Goal: Task Accomplishment & Management: Complete application form

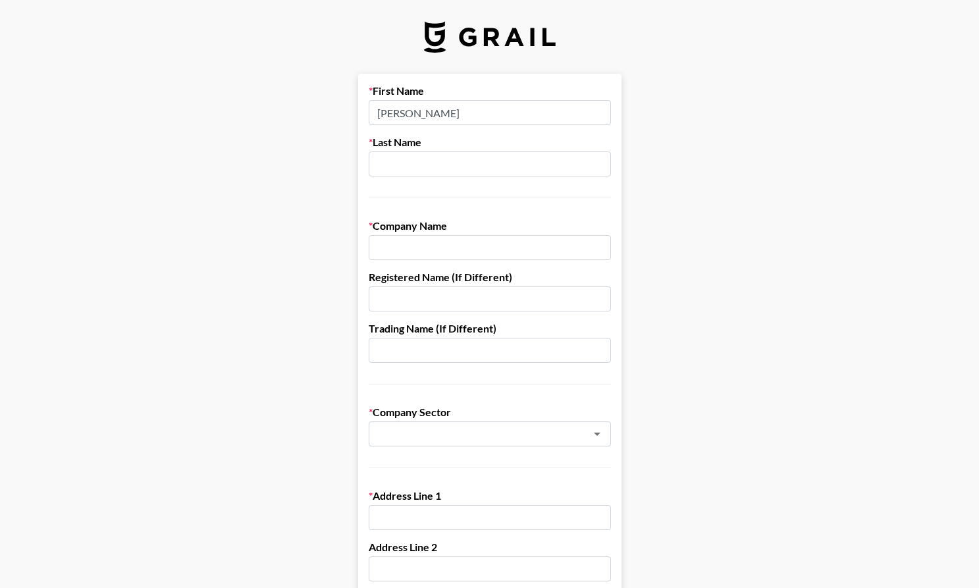
type input "[PERSON_NAME]"
type input "Fremont Brewing"
click at [436, 461] on li "Food & Beverages" at bounding box center [490, 462] width 242 height 21
type input "Food & Beverages"
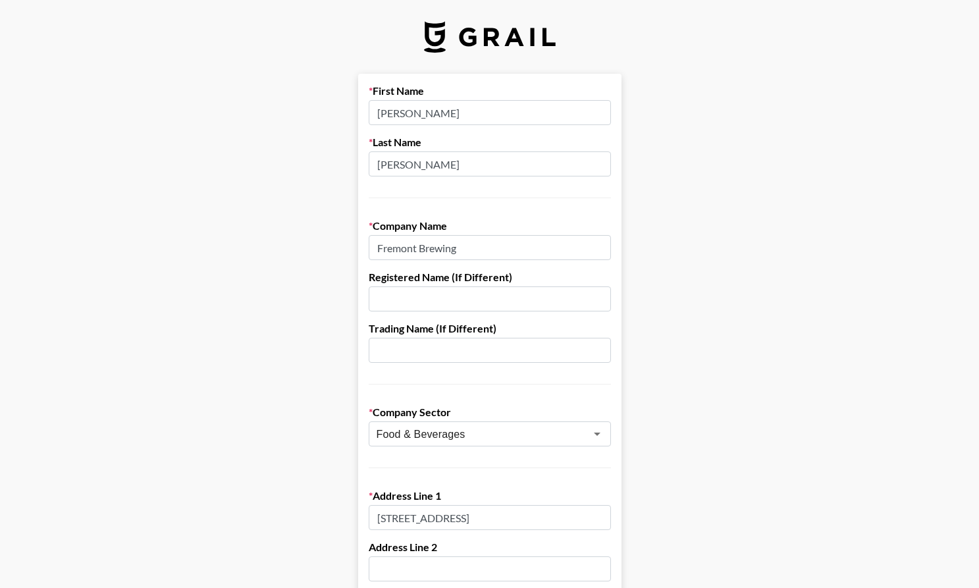
type input "[STREET_ADDRESS]"
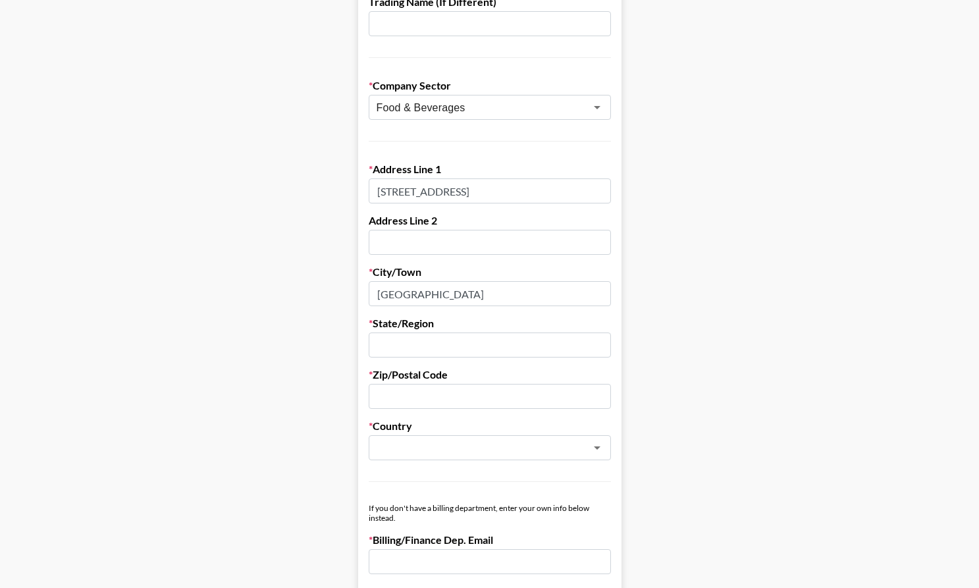
type input "[GEOGRAPHIC_DATA]"
type input "WA"
type input "98107"
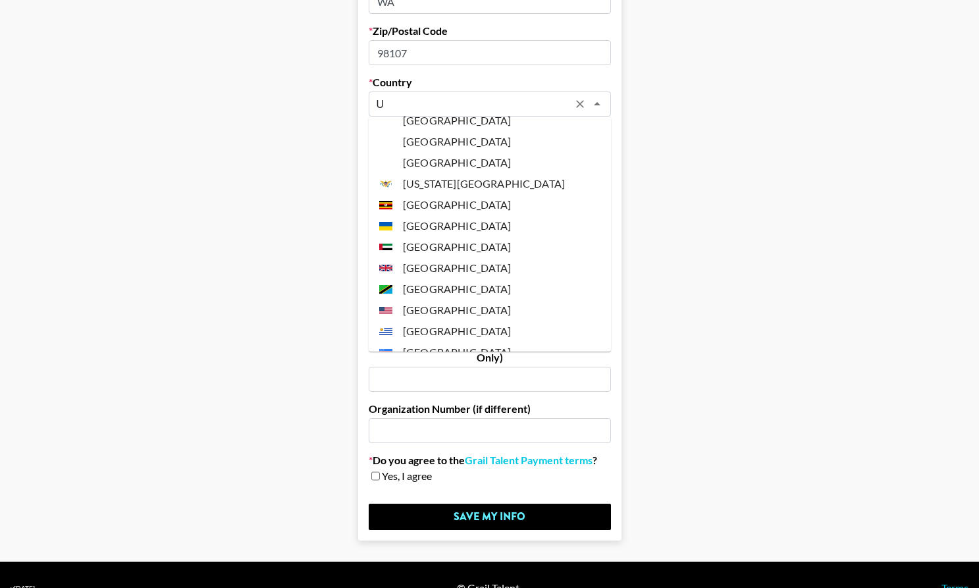
scroll to position [1569, 0]
click at [435, 298] on li "[GEOGRAPHIC_DATA]" at bounding box center [490, 308] width 242 height 21
type input "[GEOGRAPHIC_DATA]"
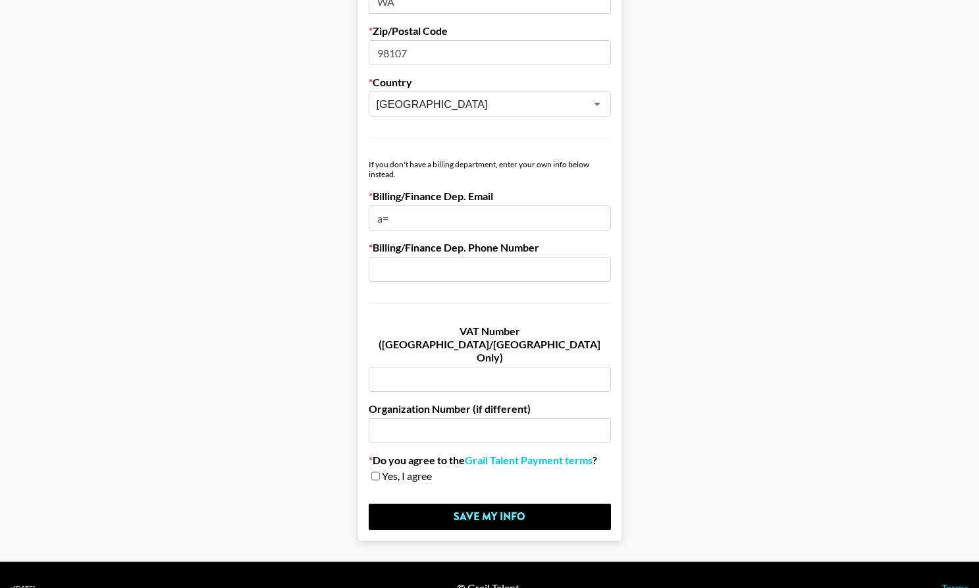
type input "a"
type input "[EMAIL_ADDRESS][DOMAIN_NAME]"
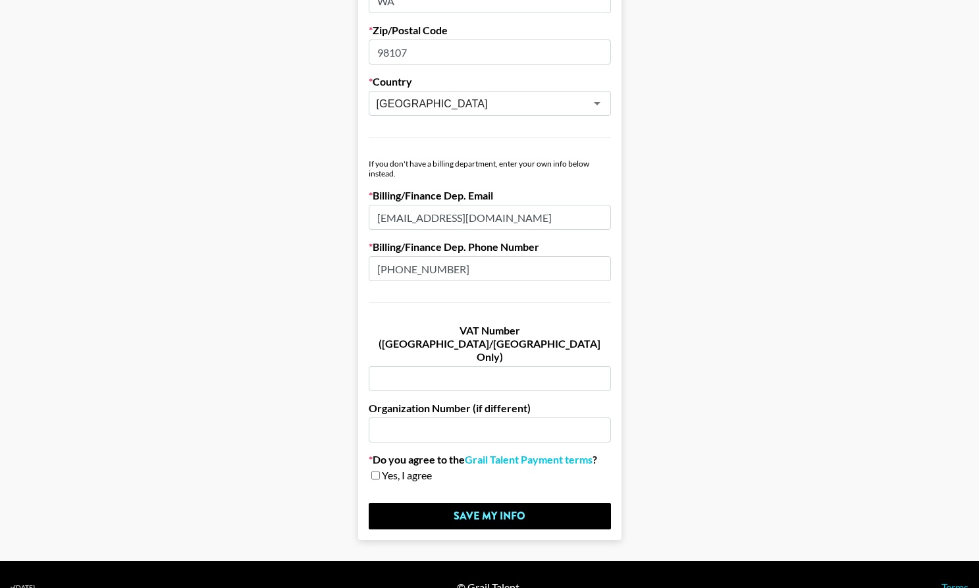
scroll to position [670, 0]
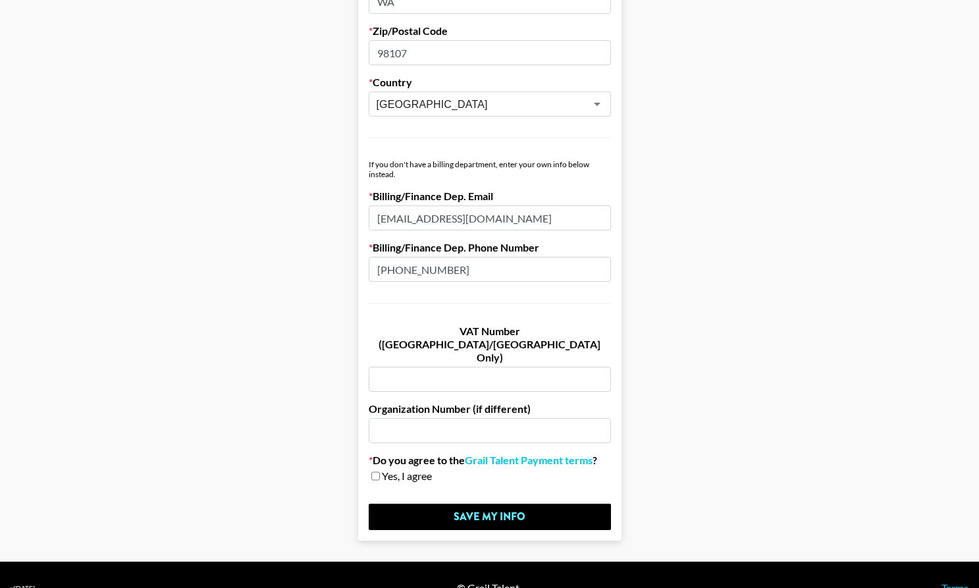
type input "[PHONE_NUMBER]"
click at [373, 471] on input "checkbox" at bounding box center [375, 475] width 9 height 9
checkbox input "true"
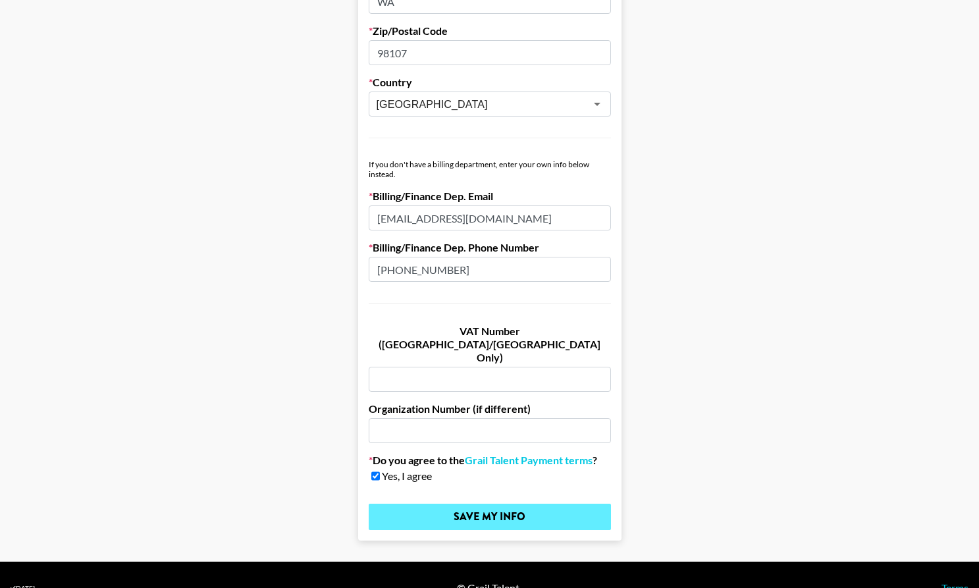
click at [534, 504] on input "Save My Info" at bounding box center [490, 517] width 242 height 26
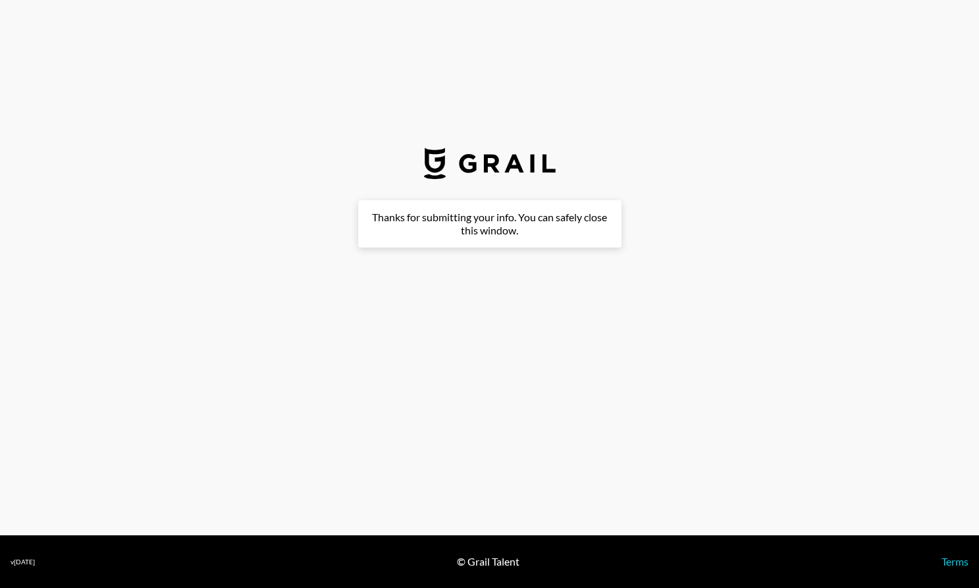
scroll to position [0, 0]
